Goal: Communication & Community: Ask a question

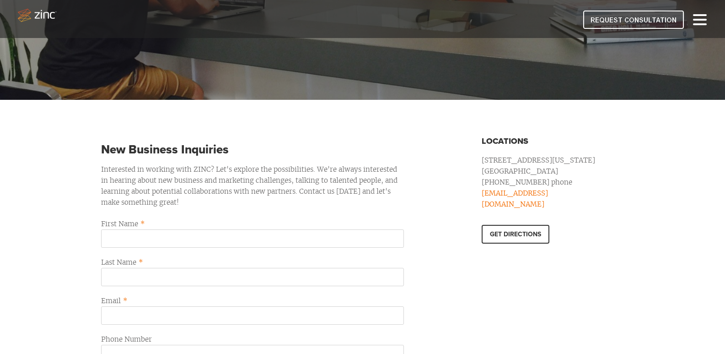
scroll to position [229, 0]
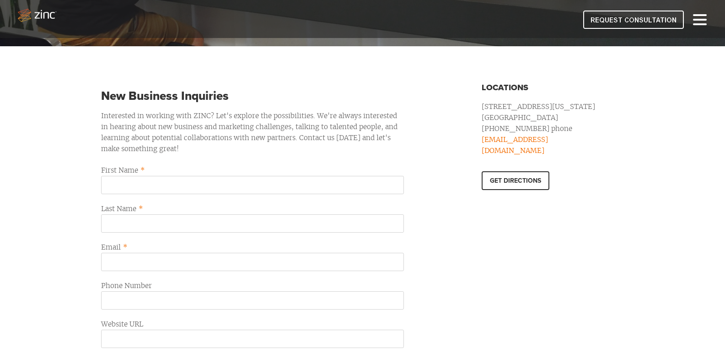
click at [171, 171] on label "First Name *" at bounding box center [252, 170] width 303 height 11
click at [171, 176] on input "First Name *" at bounding box center [252, 185] width 303 height 18
click at [141, 184] on input "First Name *" at bounding box center [252, 185] width 303 height 18
type input "Qasim"
type input "Butt"
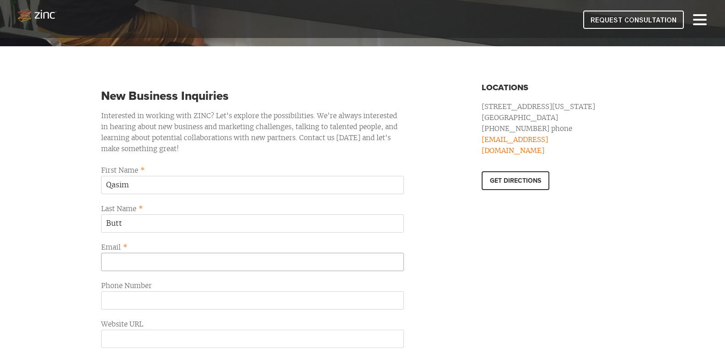
type input "[EMAIL_ADDRESS][DOMAIN_NAME]"
type input "12029530680"
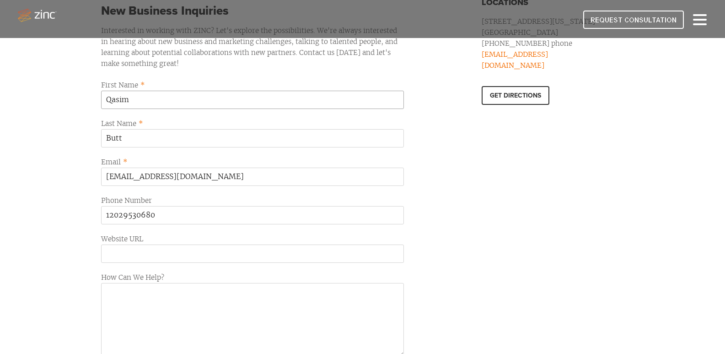
scroll to position [412, 0]
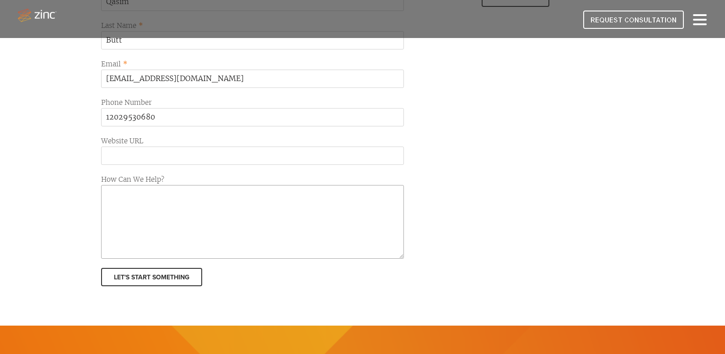
click at [208, 186] on textarea "How Can We Help?" at bounding box center [252, 222] width 303 height 74
paste textarea "Hey! Running a marketing agency can be demanding, especially when your team is …"
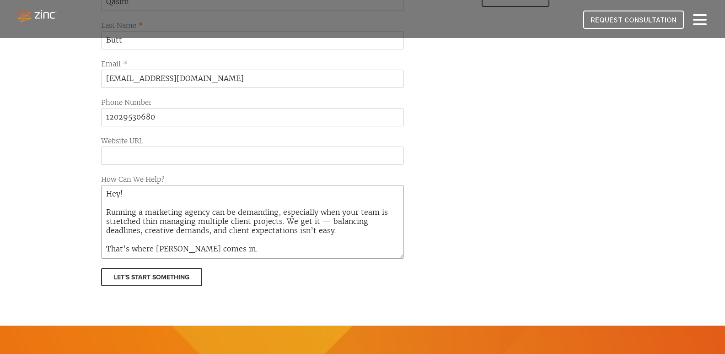
scroll to position [133, 0]
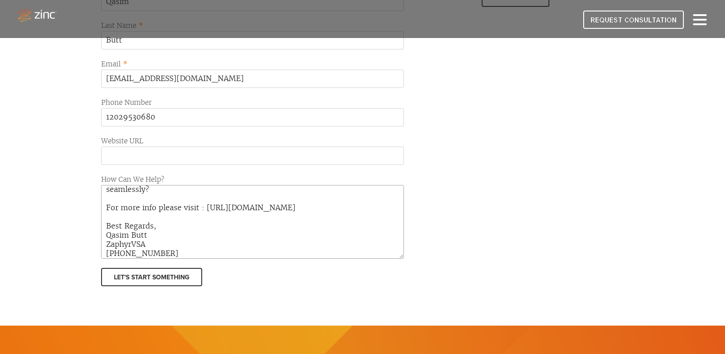
type textarea "Hey! Running a marketing agency can be demanding, especially when your team is …"
click at [202, 150] on input "Website URL" at bounding box center [252, 155] width 303 height 18
type input "[URL][DOMAIN_NAME]"
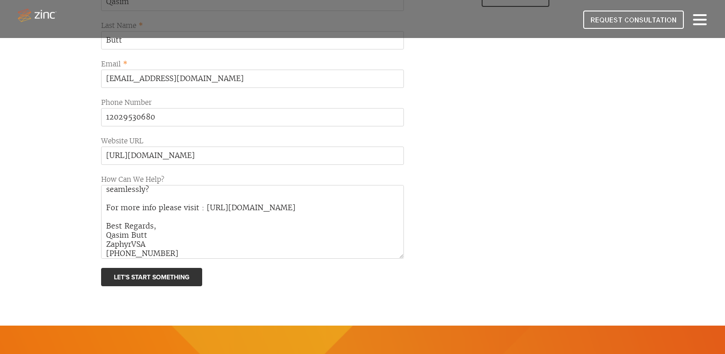
click at [160, 270] on input "Let's Start Something" at bounding box center [151, 277] width 101 height 18
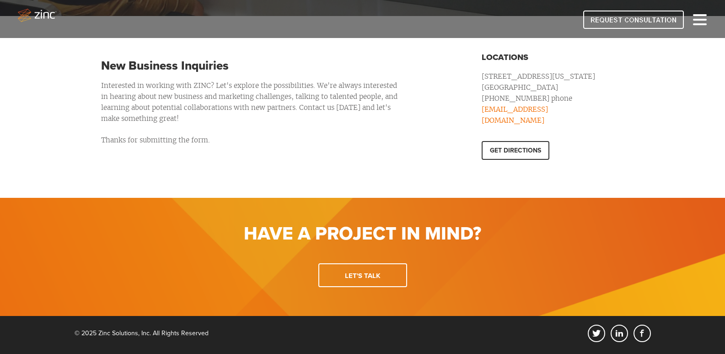
scroll to position [248, 0]
